Goal: Information Seeking & Learning: Find specific fact

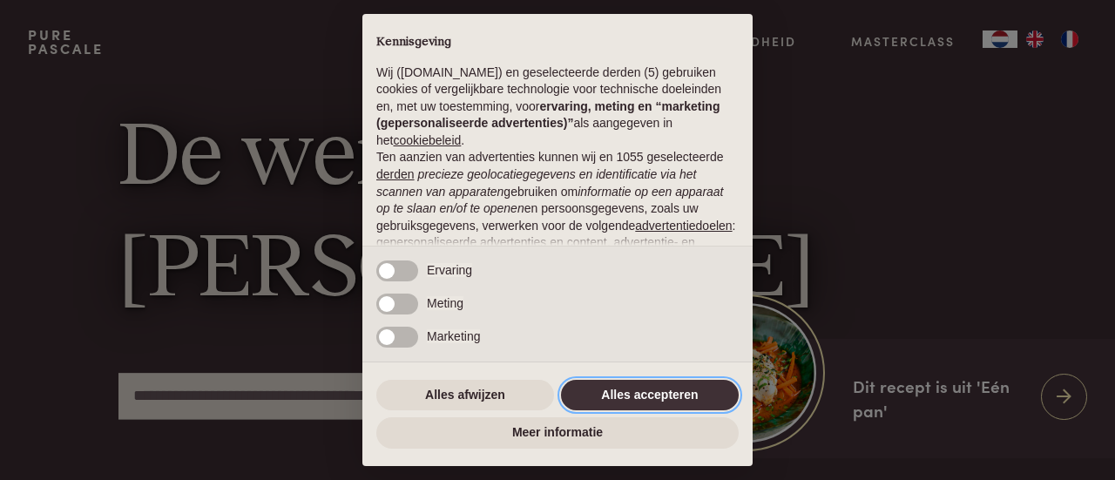
drag, startPoint x: 634, startPoint y: 394, endPoint x: 634, endPoint y: 422, distance: 27.9
click at [634, 394] on button "Alles accepteren" at bounding box center [650, 395] width 178 height 31
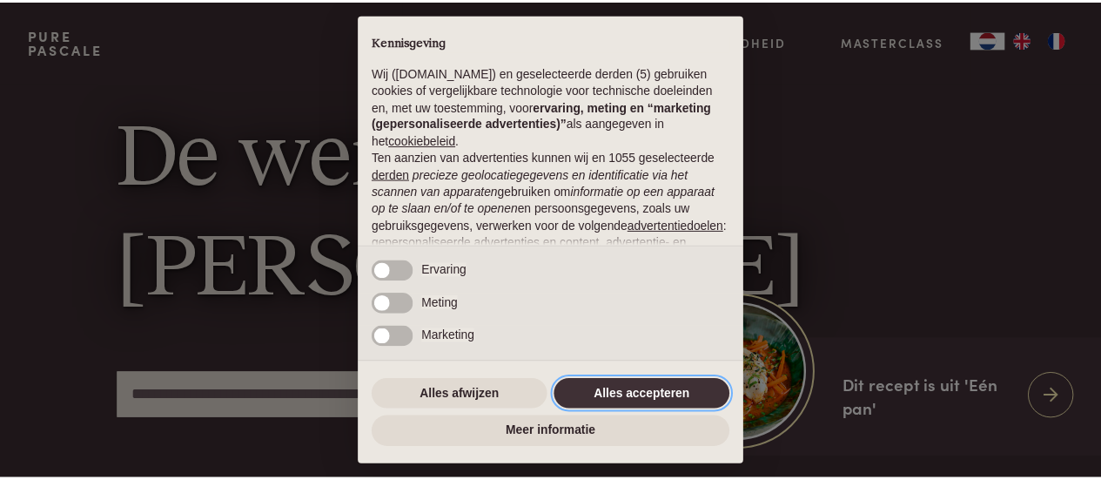
scroll to position [219, 0]
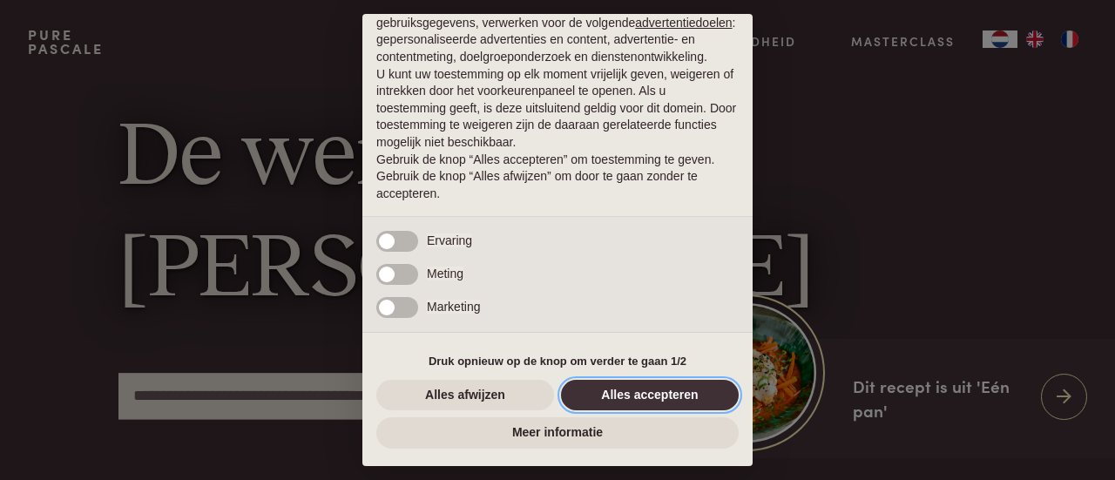
click at [596, 398] on button "Alles accepteren" at bounding box center [650, 395] width 178 height 31
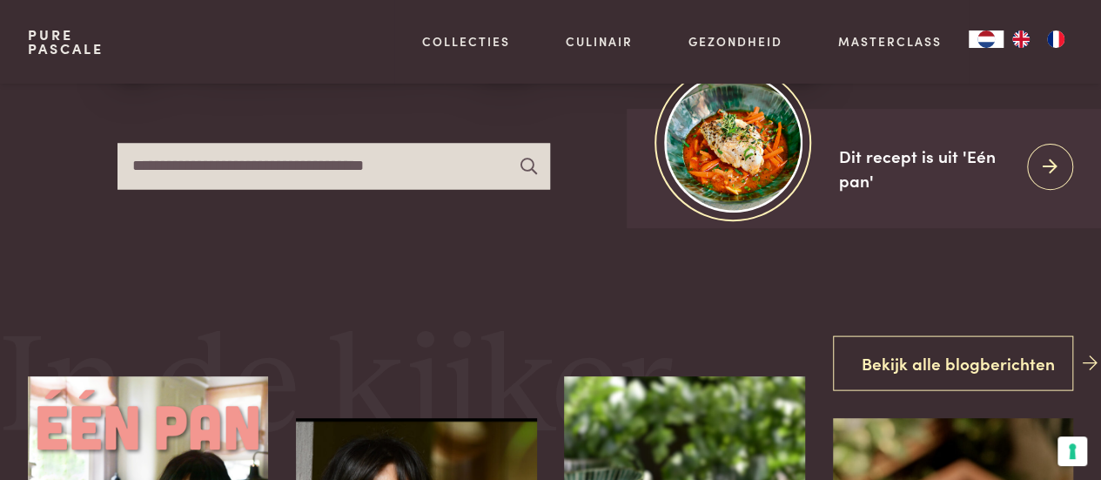
scroll to position [348, 0]
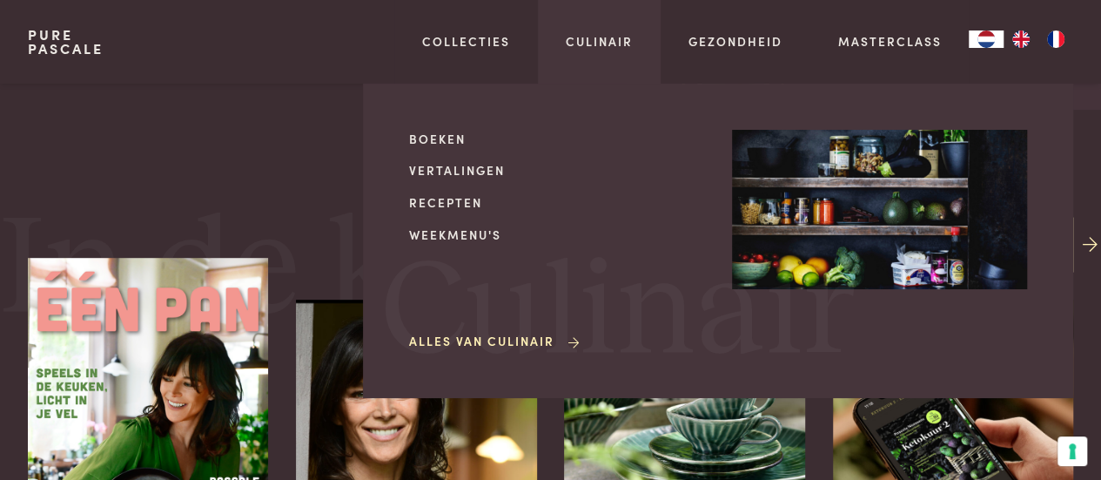
click at [494, 348] on link "Alles van Culinair" at bounding box center [495, 341] width 173 height 18
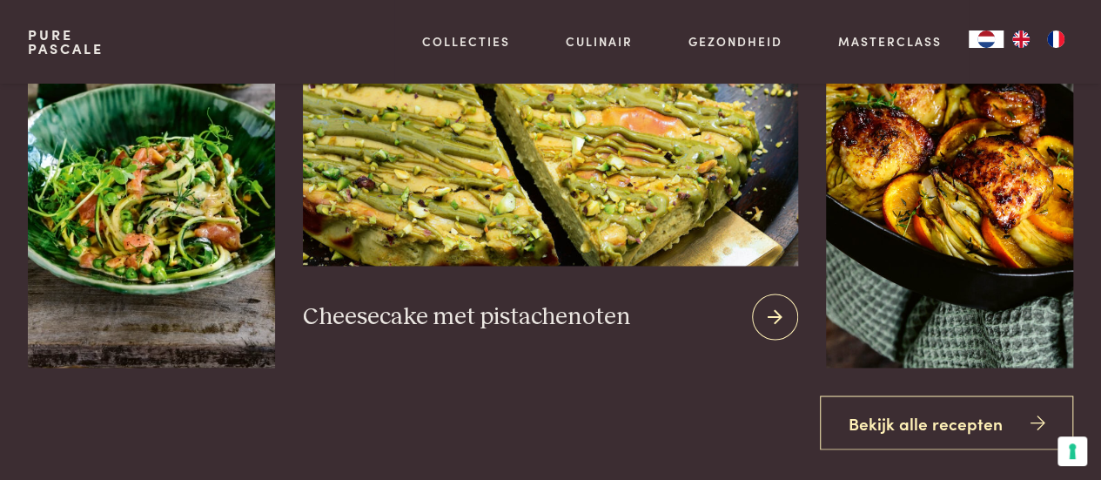
scroll to position [1393, 0]
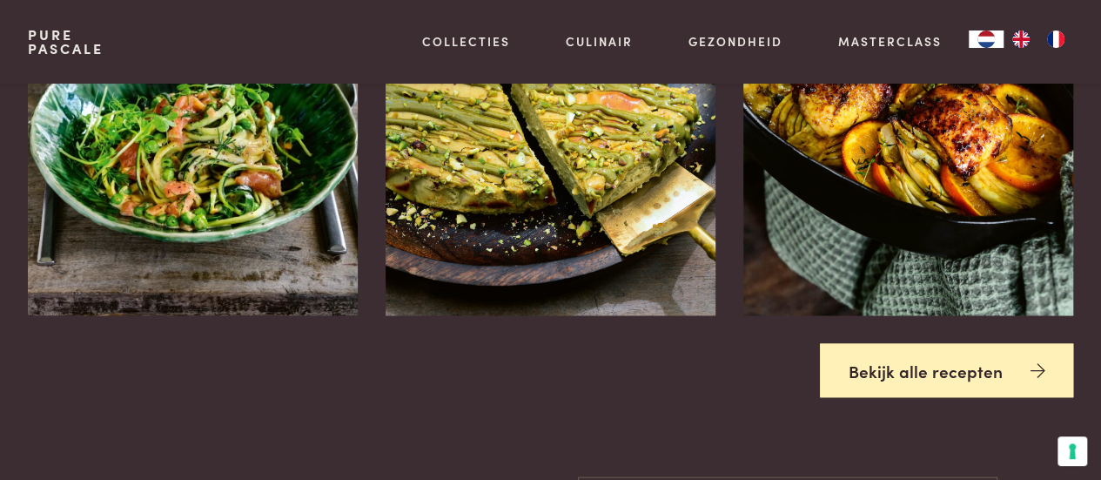
click at [890, 386] on link "Bekijk alle recepten" at bounding box center [947, 370] width 254 height 55
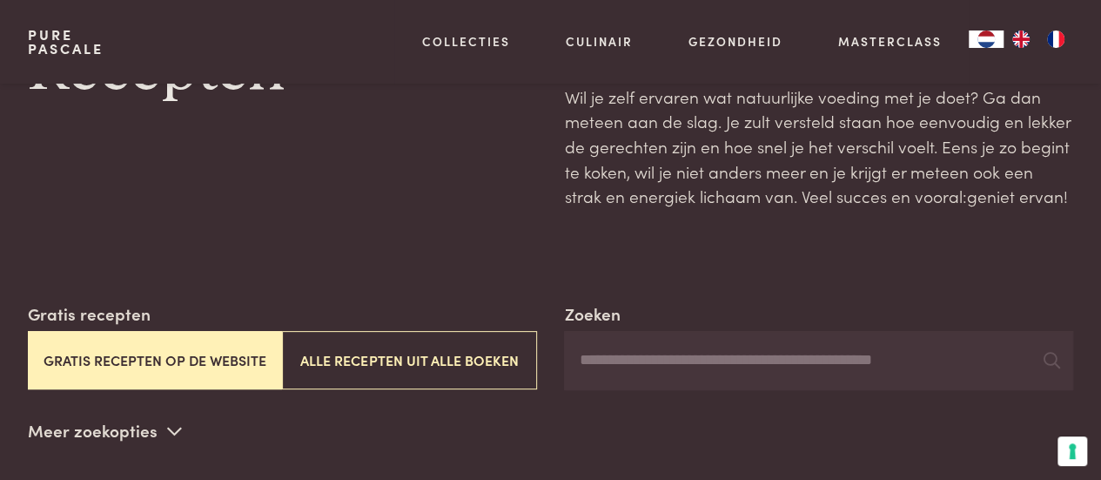
scroll to position [87, 0]
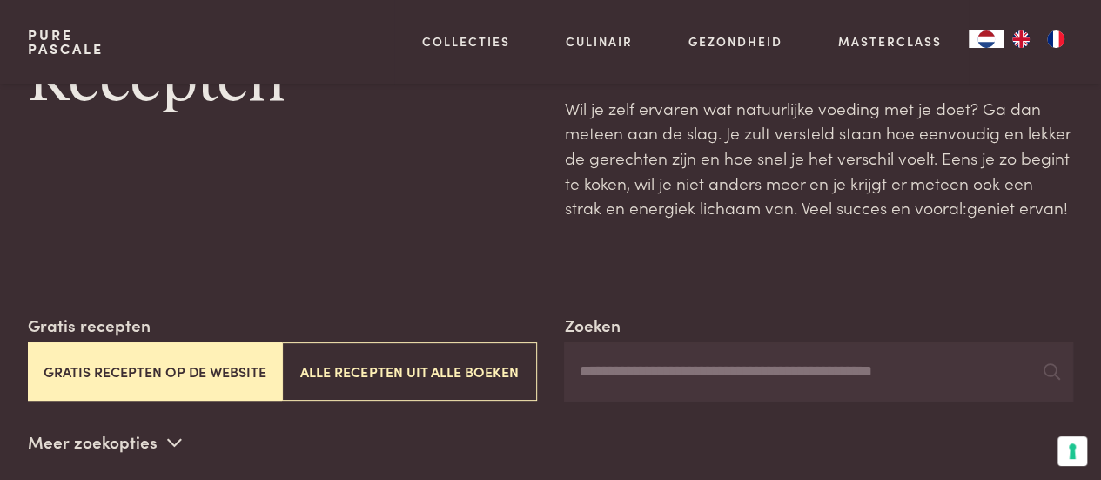
click at [694, 372] on input "Zoeken" at bounding box center [818, 371] width 509 height 59
type input "*********"
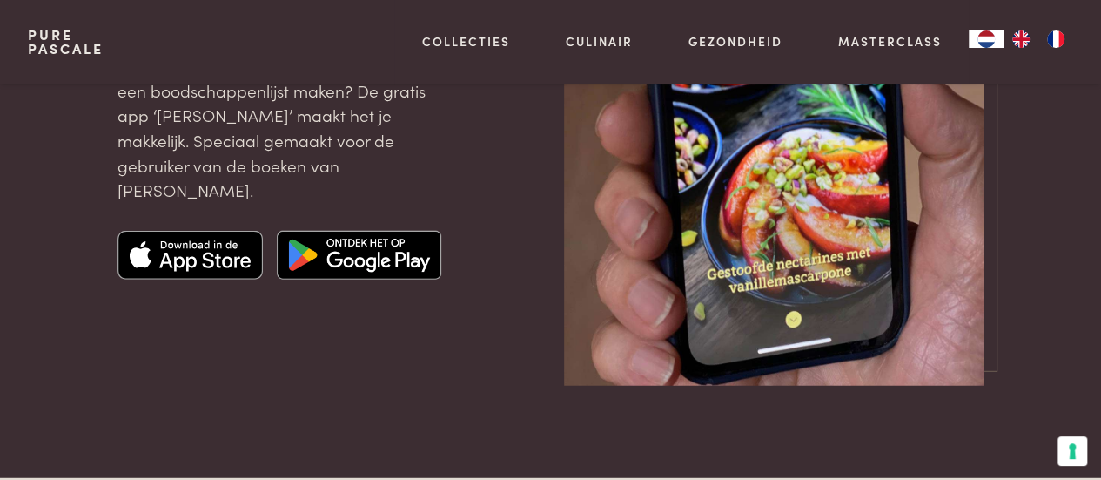
scroll to position [2090, 0]
